Goal: Transaction & Acquisition: Purchase product/service

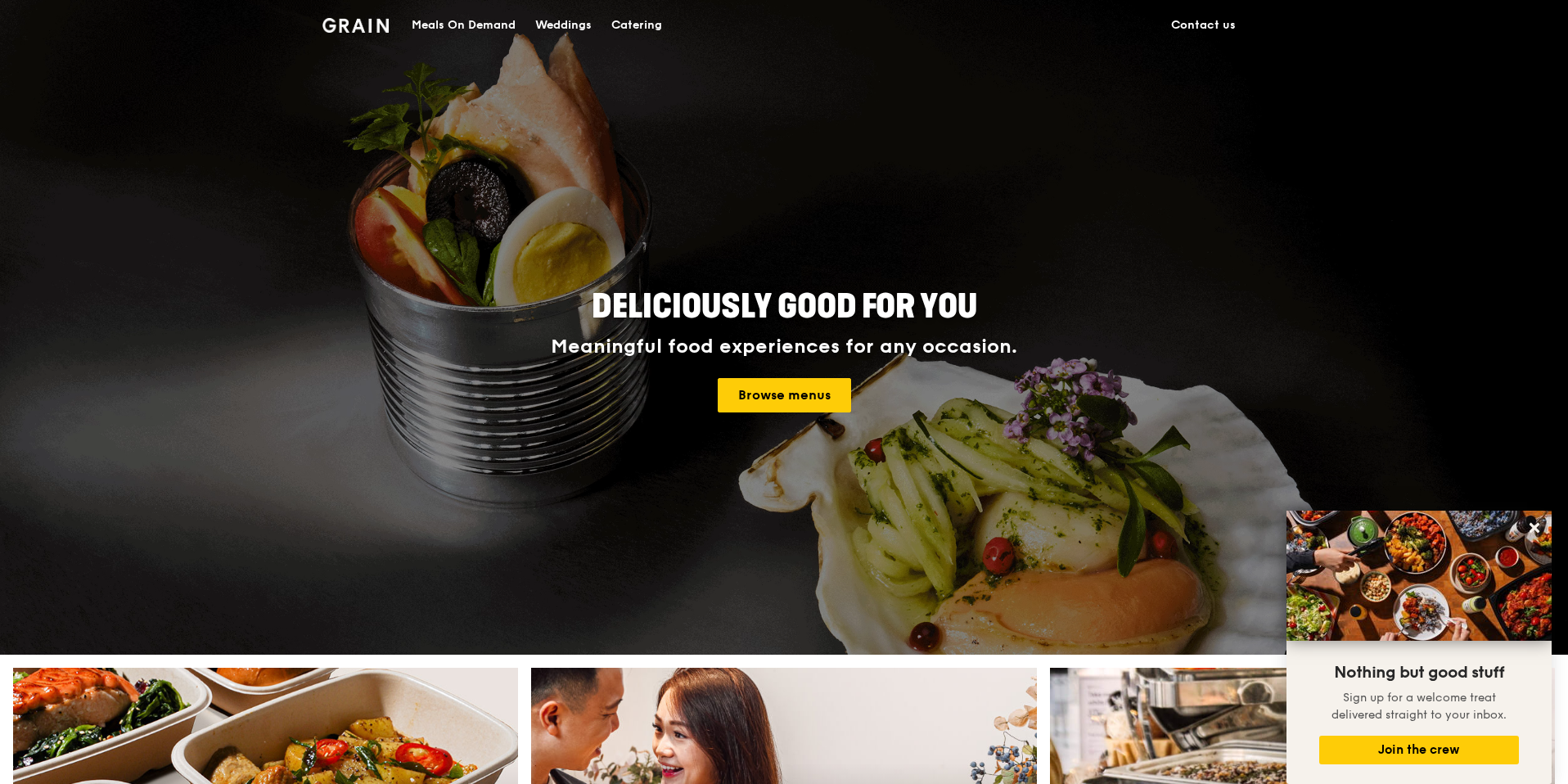
click at [458, 25] on div "Meals On Demand" at bounding box center [463, 26] width 104 height 49
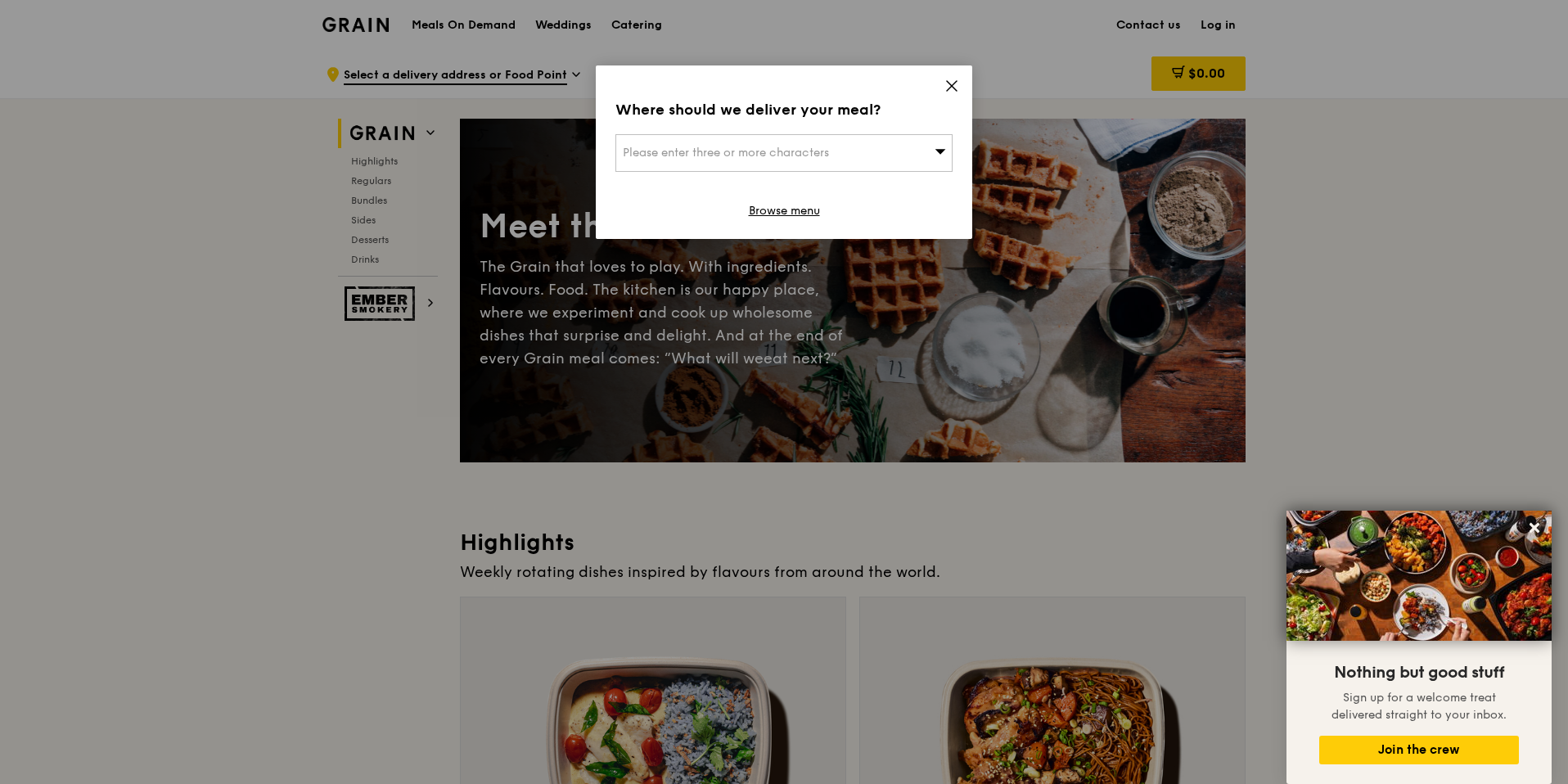
click at [954, 73] on div "Where should we deliver your meal? Please enter three or more characters Browse…" at bounding box center [784, 151] width 376 height 173
click at [955, 83] on icon at bounding box center [951, 85] width 15 height 15
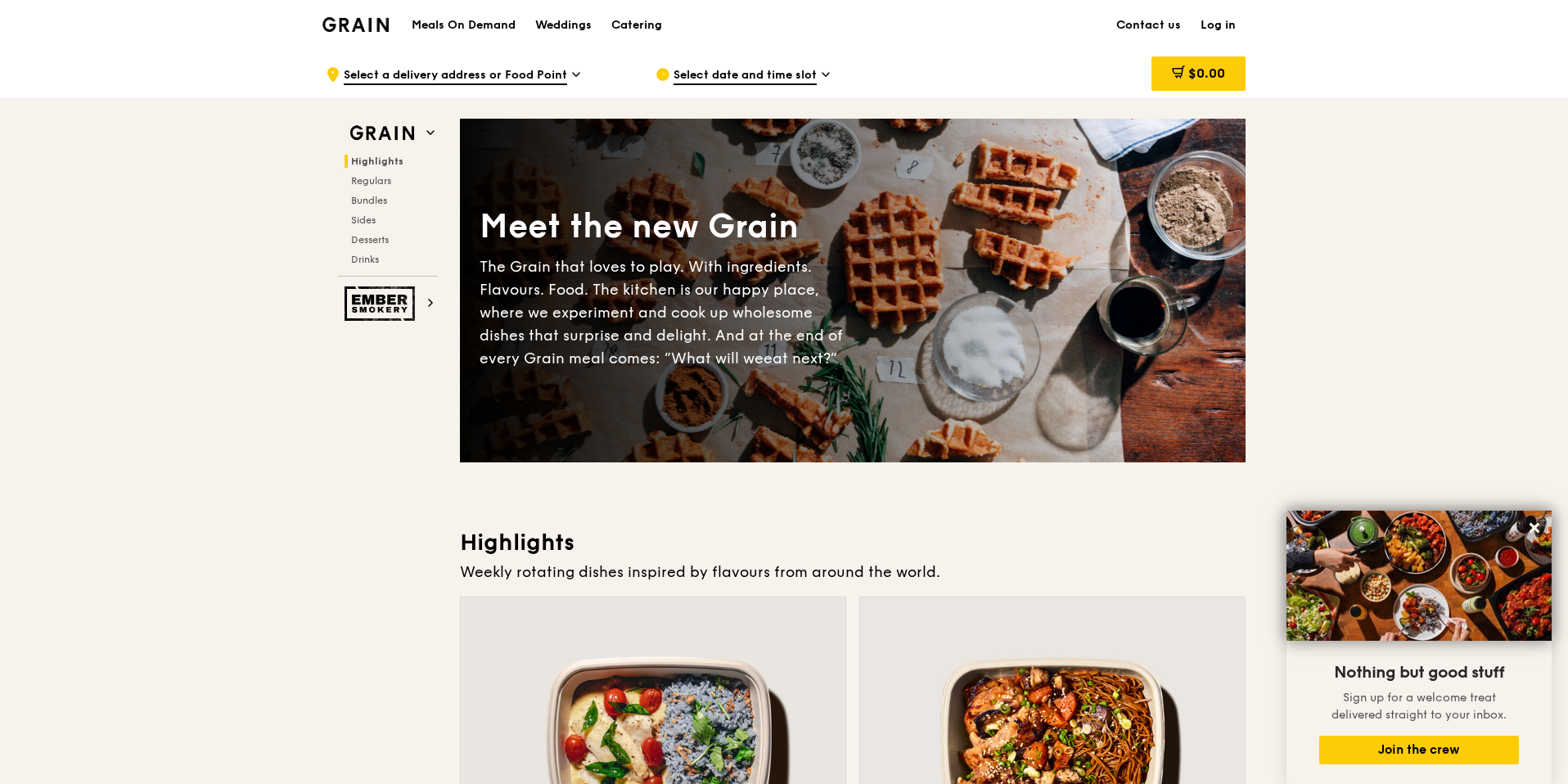
scroll to position [1768, 0]
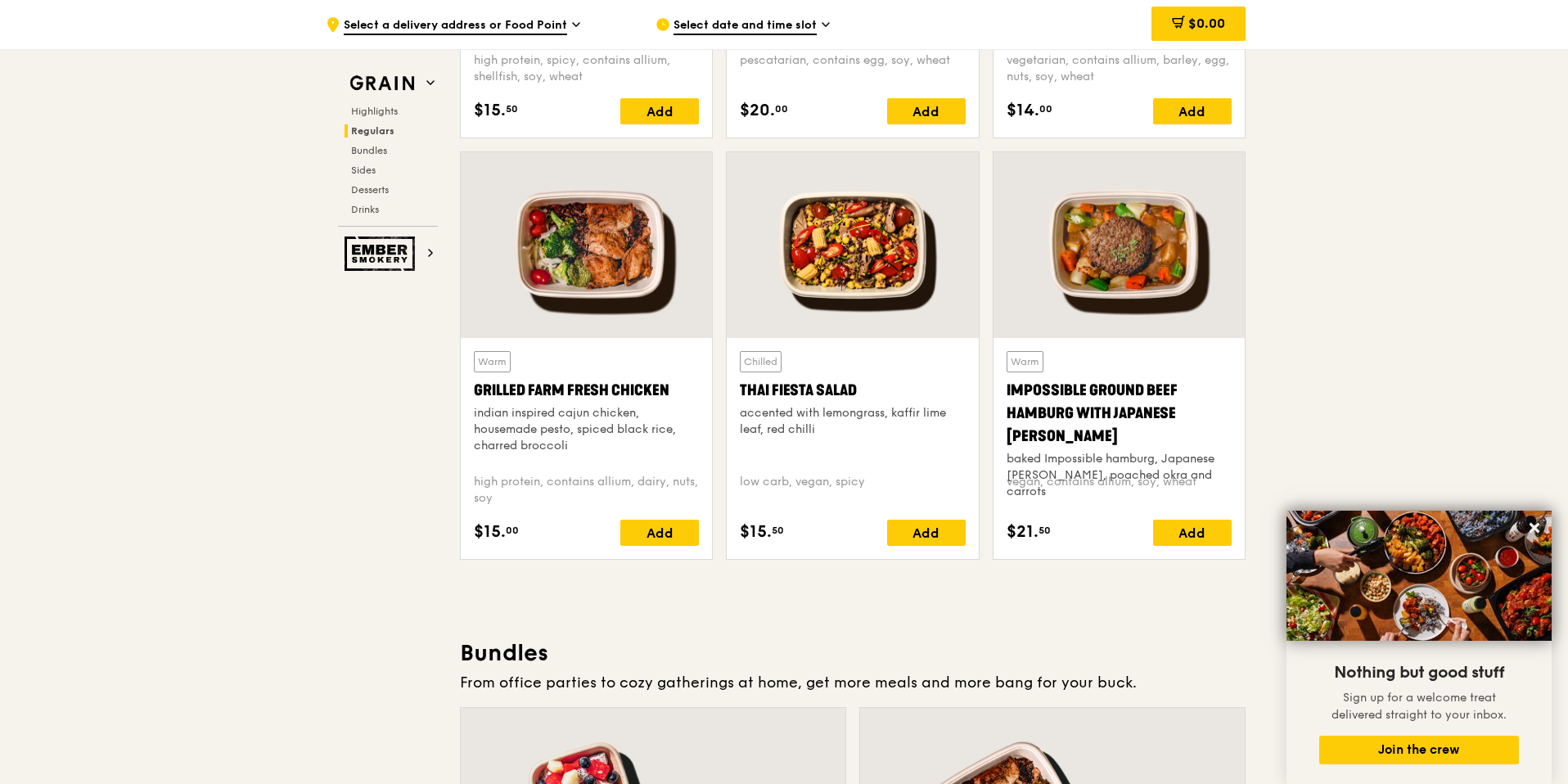
drag, startPoint x: 675, startPoint y: 385, endPoint x: 473, endPoint y: 388, distance: 202.0
click at [474, 388] on div "Grilled Farm Fresh Chicken" at bounding box center [586, 390] width 225 height 23
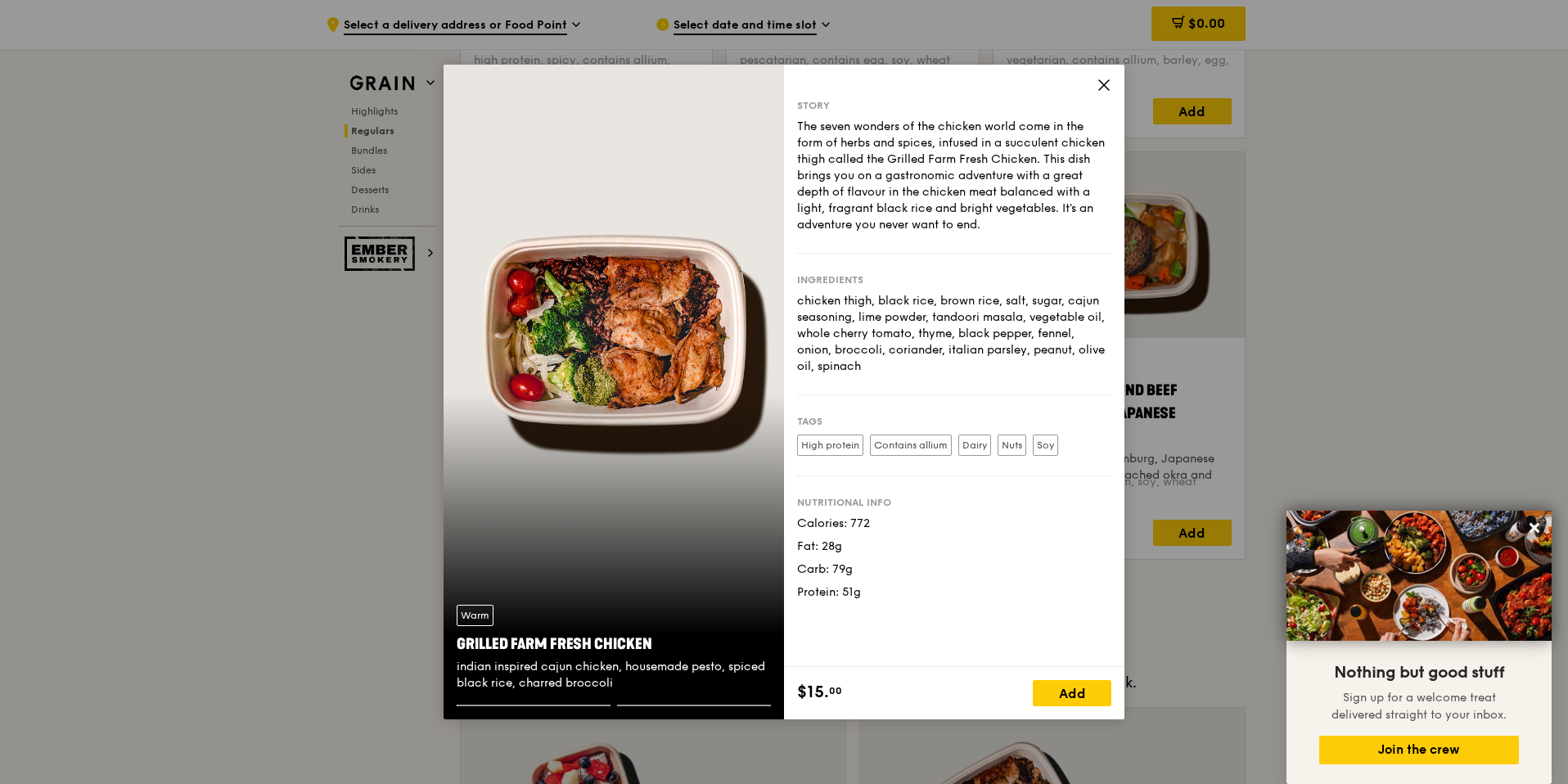
copy div "Grilled Farm Fresh Chicken"
click at [1101, 87] on icon at bounding box center [1104, 85] width 10 height 10
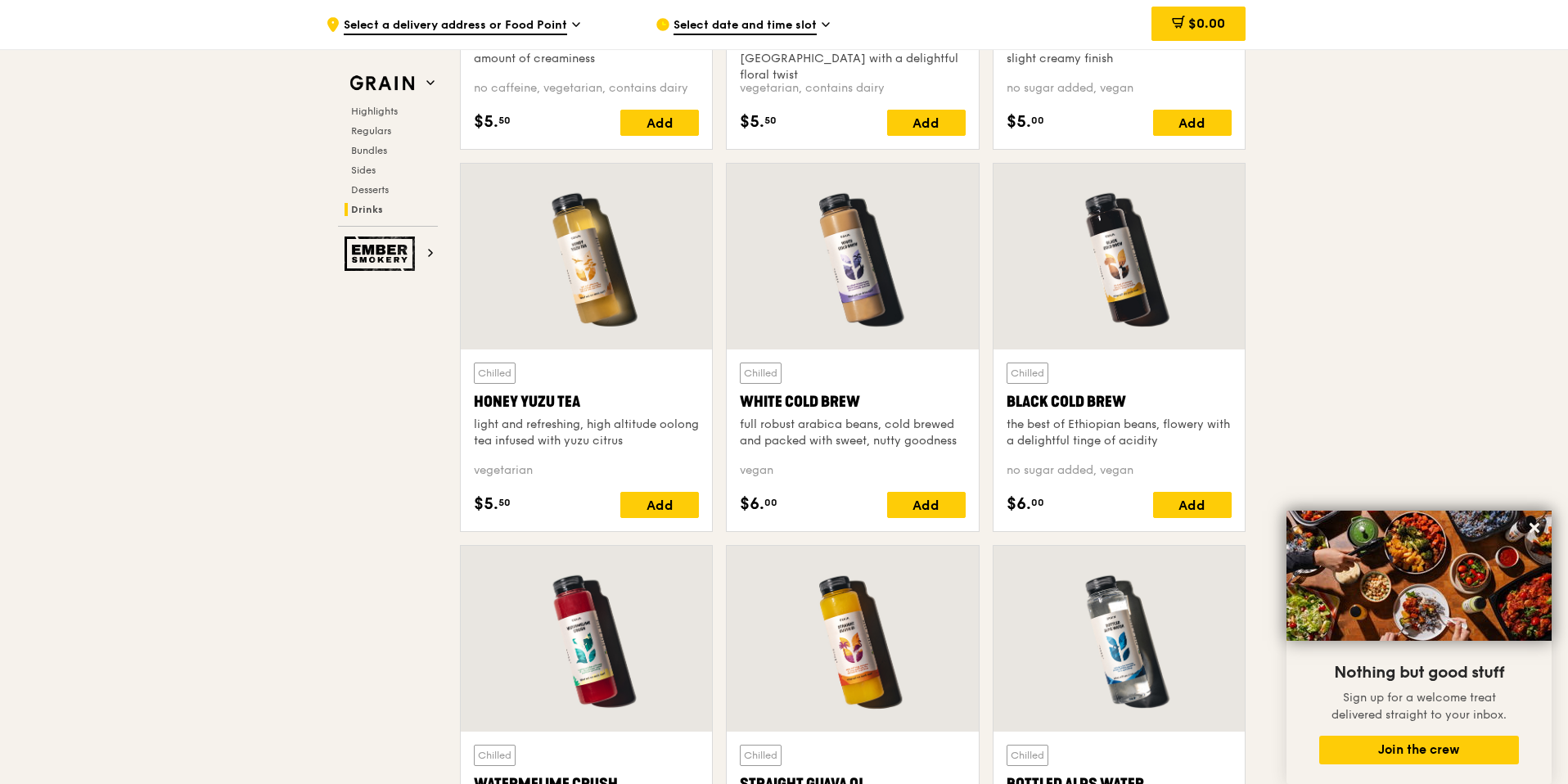
scroll to position [5662, 0]
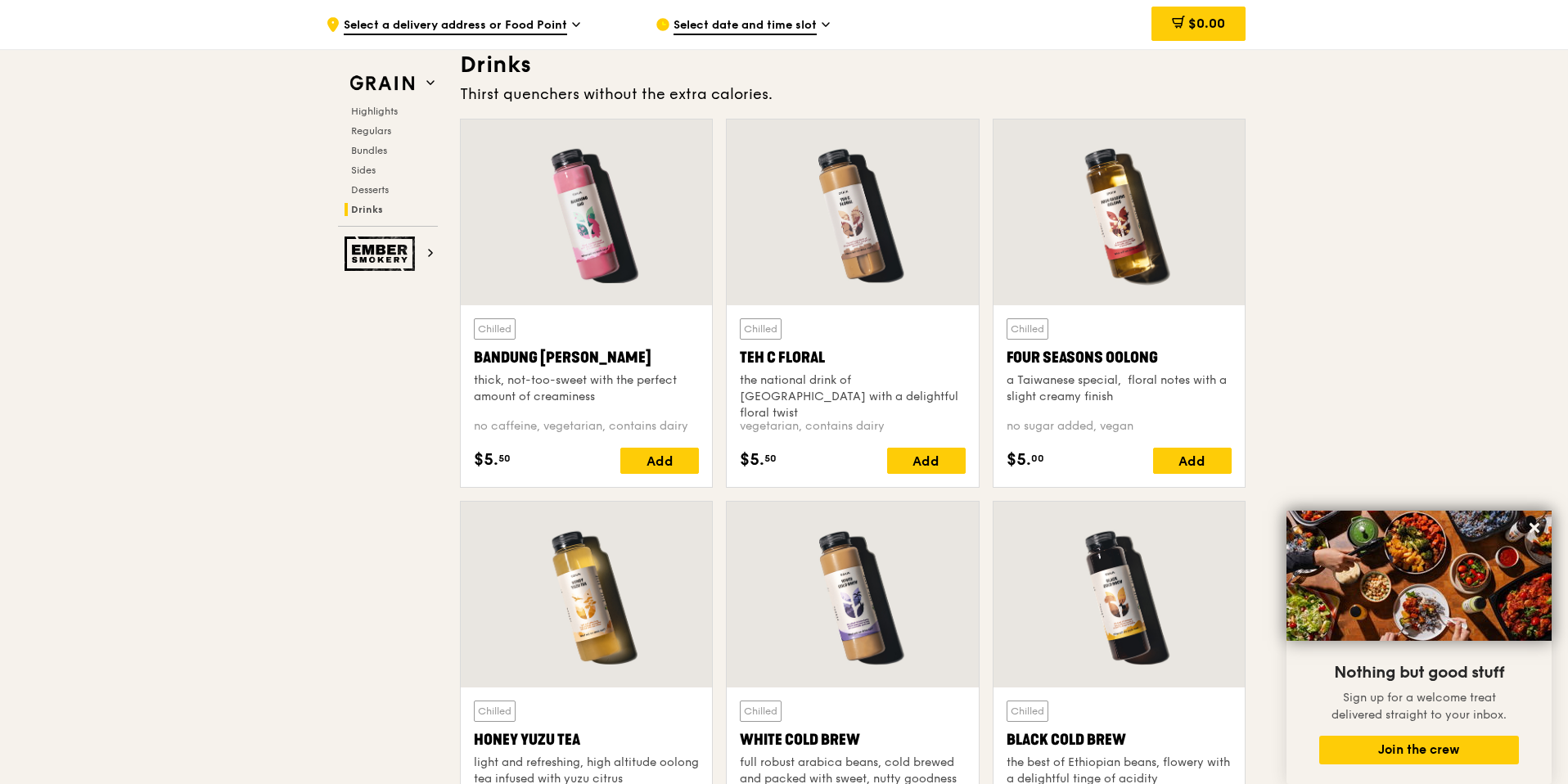
drag, startPoint x: 835, startPoint y: 356, endPoint x: 741, endPoint y: 356, distance: 94.0
click at [741, 356] on div "Teh C Floral" at bounding box center [851, 357] width 225 height 23
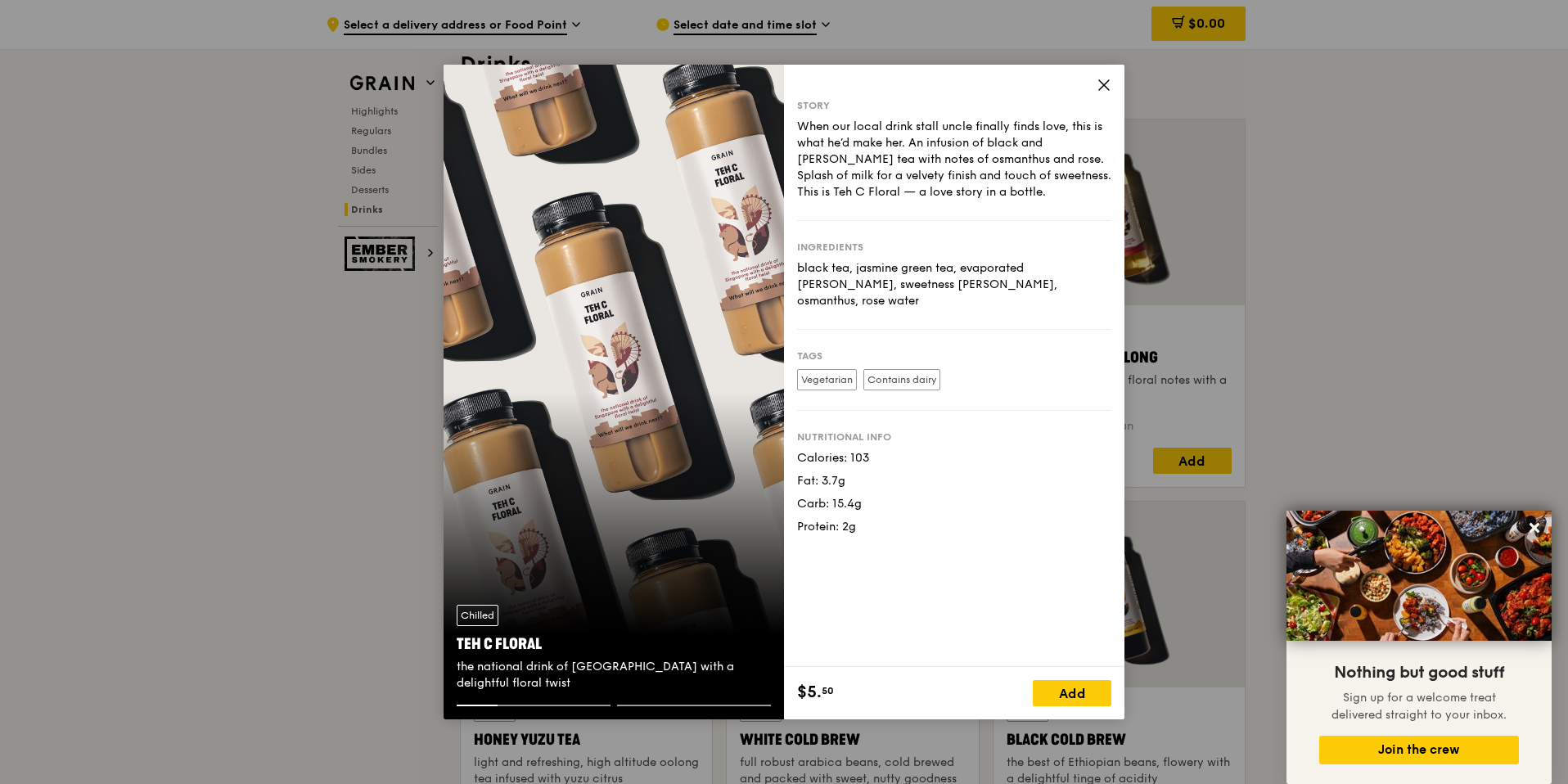
click at [1097, 80] on icon at bounding box center [1104, 85] width 15 height 15
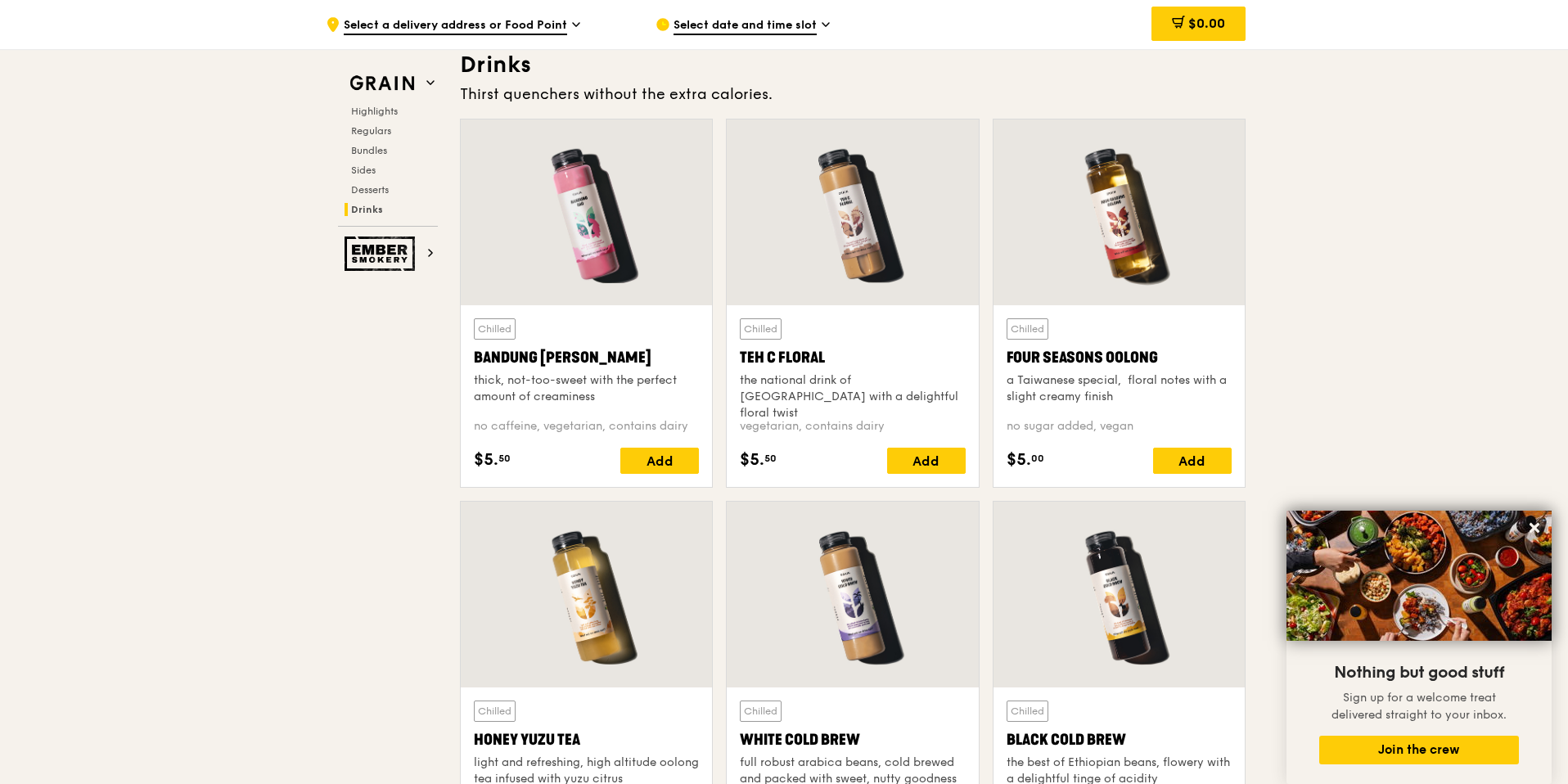
drag, startPoint x: 825, startPoint y: 360, endPoint x: 742, endPoint y: 361, distance: 83.0
click at [742, 361] on div "Teh C Floral" at bounding box center [851, 357] width 225 height 23
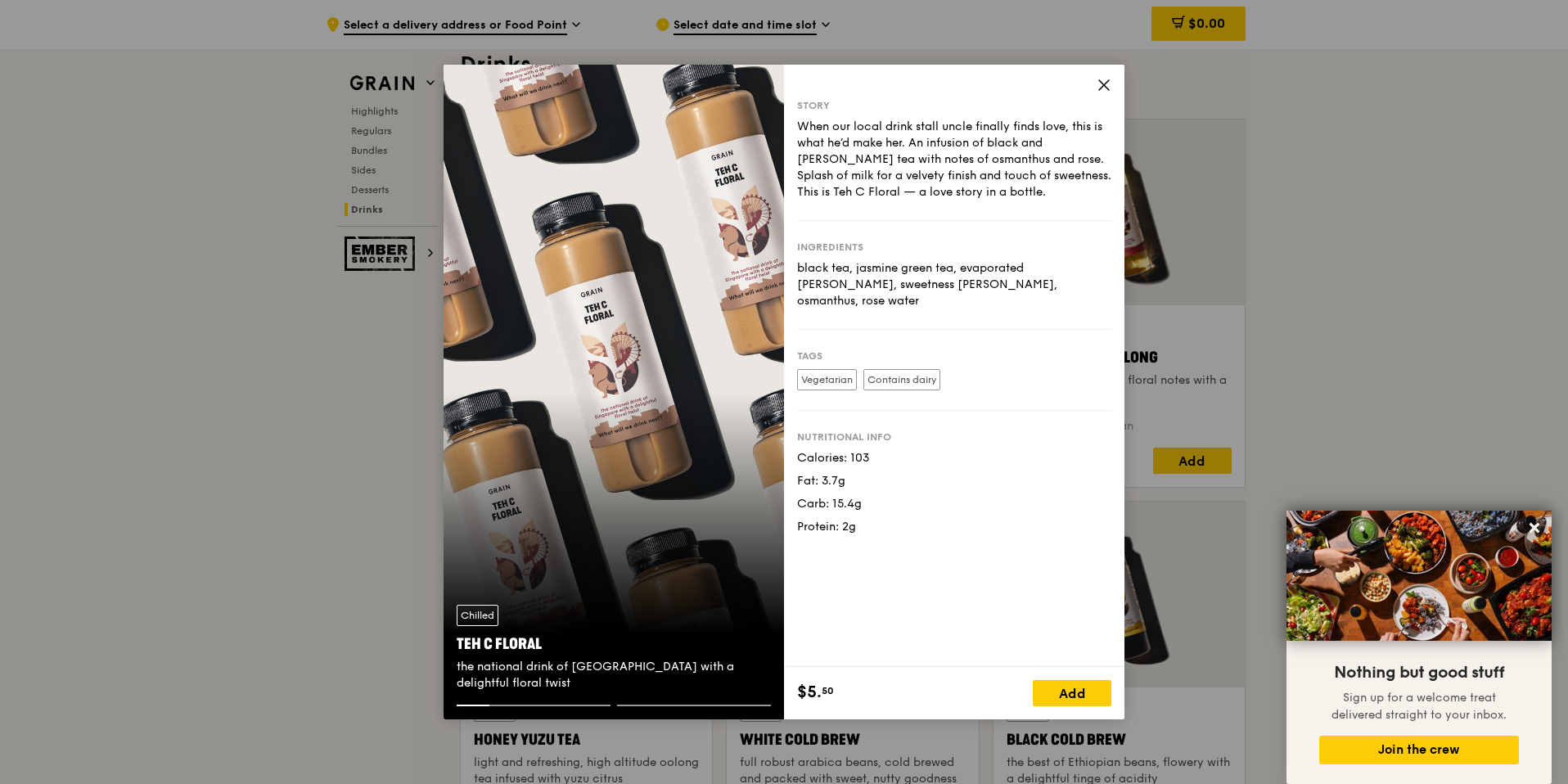
copy div "Teh C Floral"
drag, startPoint x: 545, startPoint y: 647, endPoint x: 545, endPoint y: 581, distance: 66.0
click at [456, 643] on div "Teh C Floral" at bounding box center [613, 643] width 314 height 23
click at [1108, 82] on icon at bounding box center [1104, 85] width 15 height 15
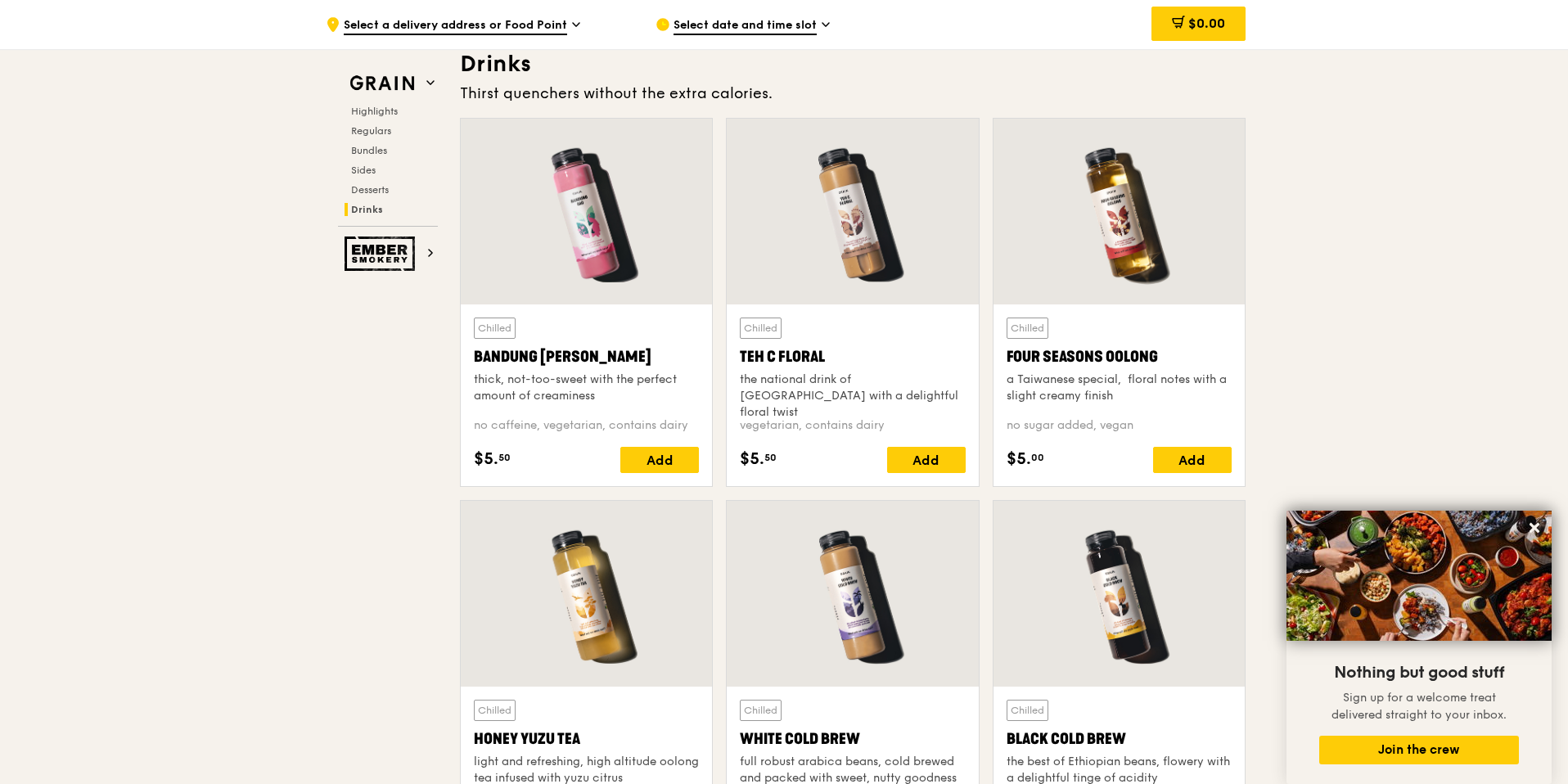
scroll to position [5692, 0]
